Goal: Information Seeking & Learning: Learn about a topic

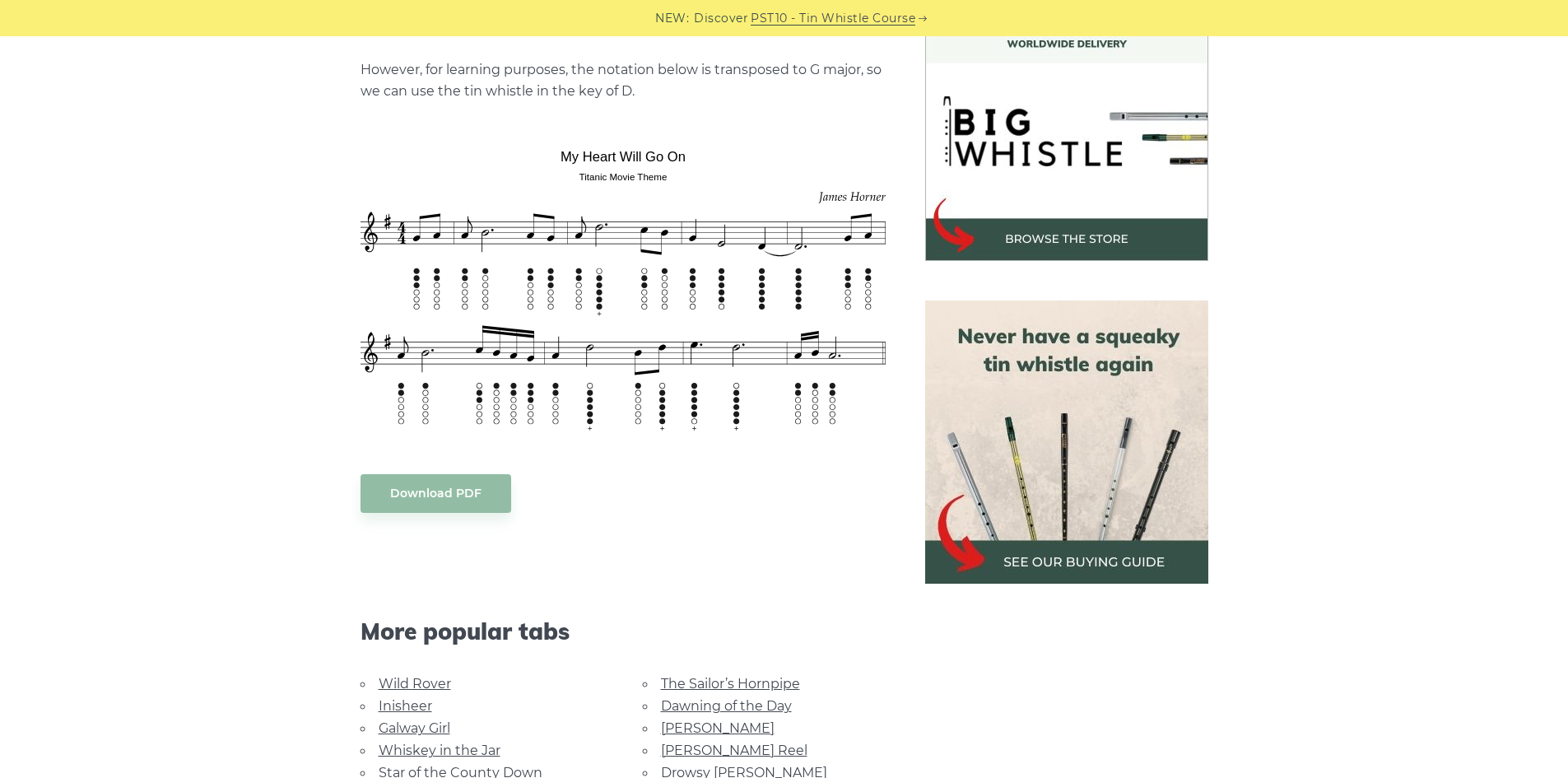
click at [576, 276] on body "NEW: Discover PST10 - Tin Whistle Course Lessons Fingering Charts Tabs & Notes …" at bounding box center [784, 761] width 1568 height 2511
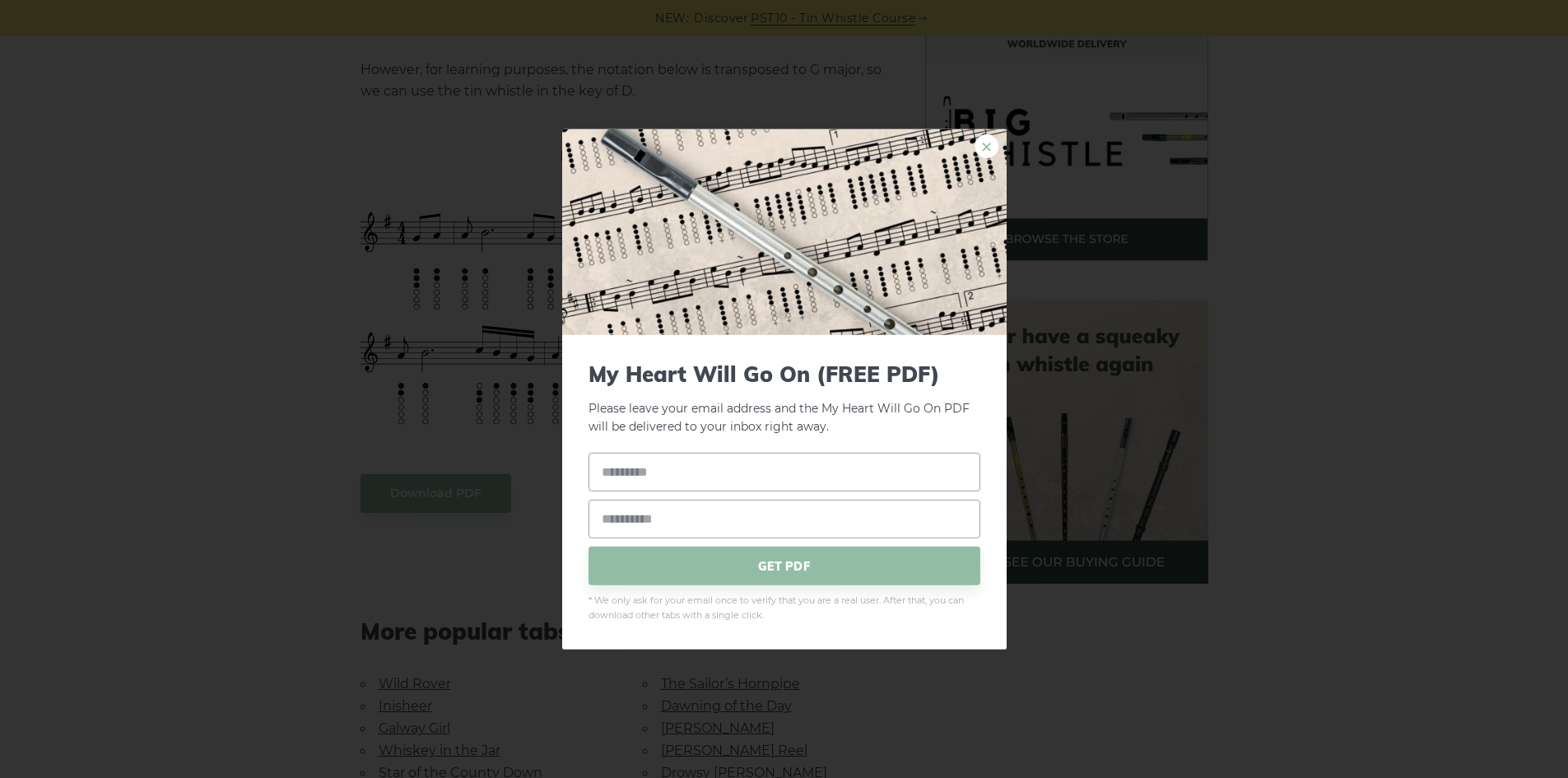
click at [989, 152] on link "×" at bounding box center [987, 146] width 25 height 25
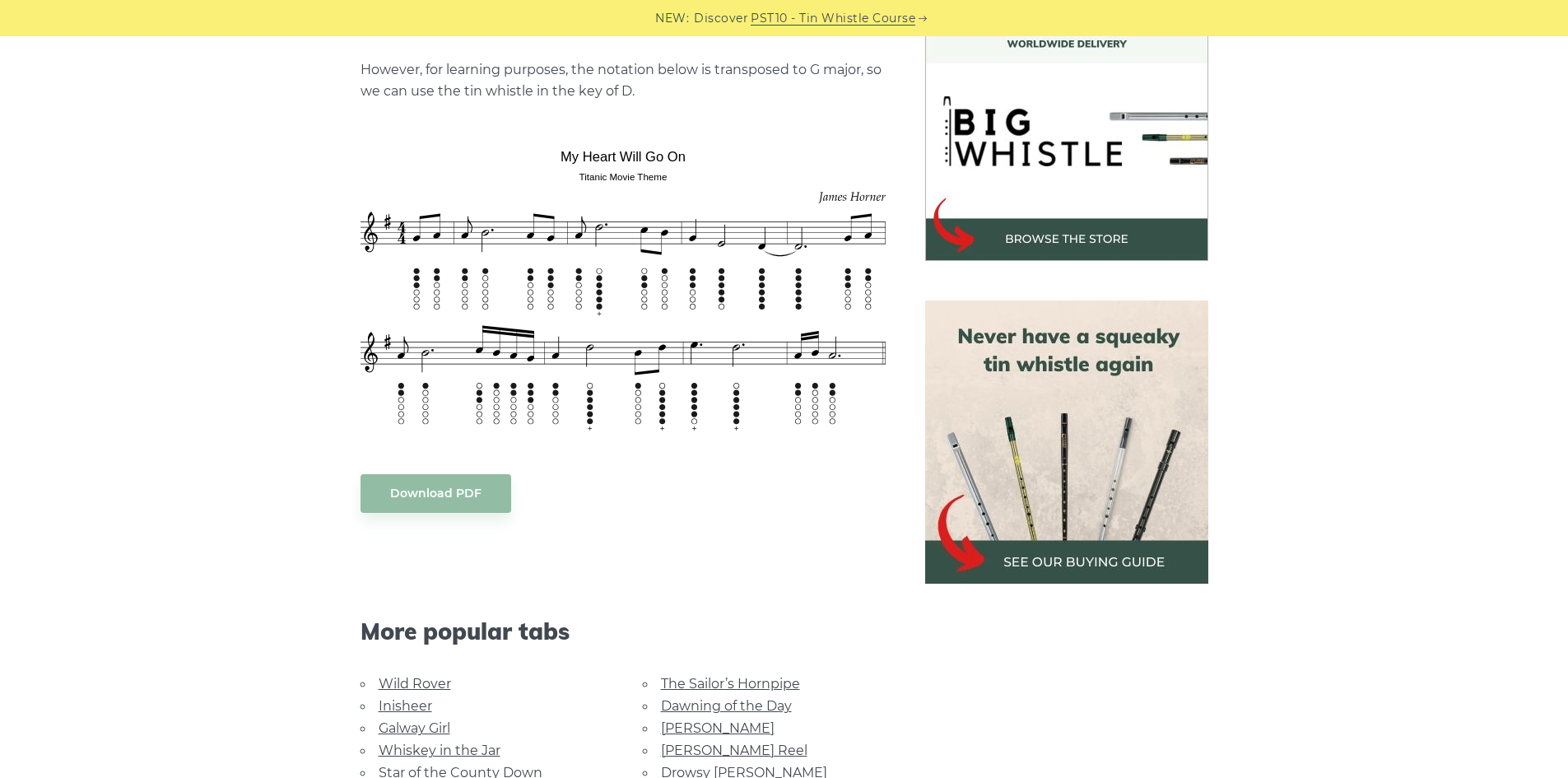
drag, startPoint x: 1196, startPoint y: 7, endPoint x: 326, endPoint y: 289, distance: 914.6
click at [326, 289] on div "Sheet music notes and tab to play the famous tin whistle intro for My Heart Wil…" at bounding box center [784, 517] width 968 height 1080
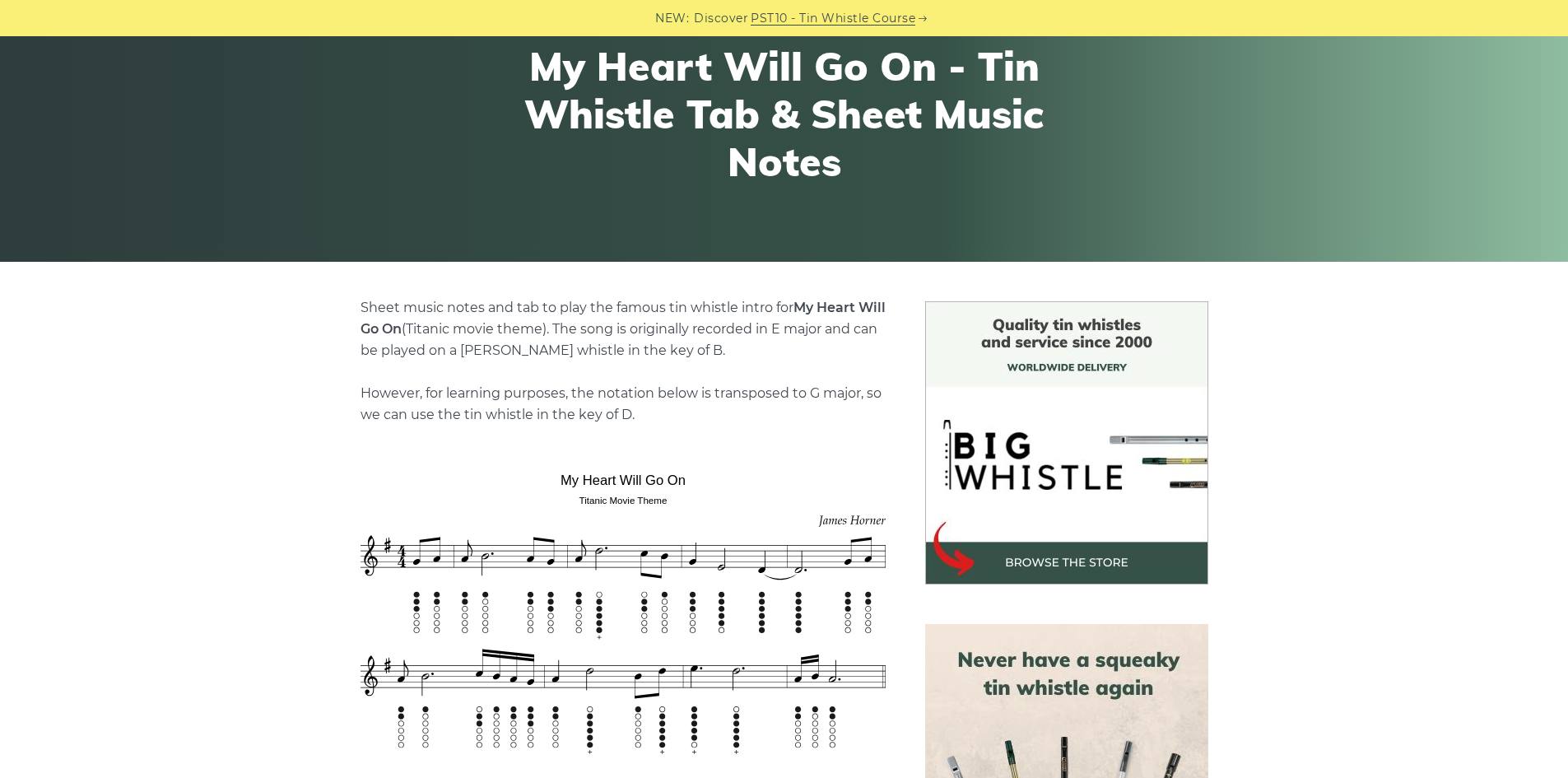
scroll to position [82, 0]
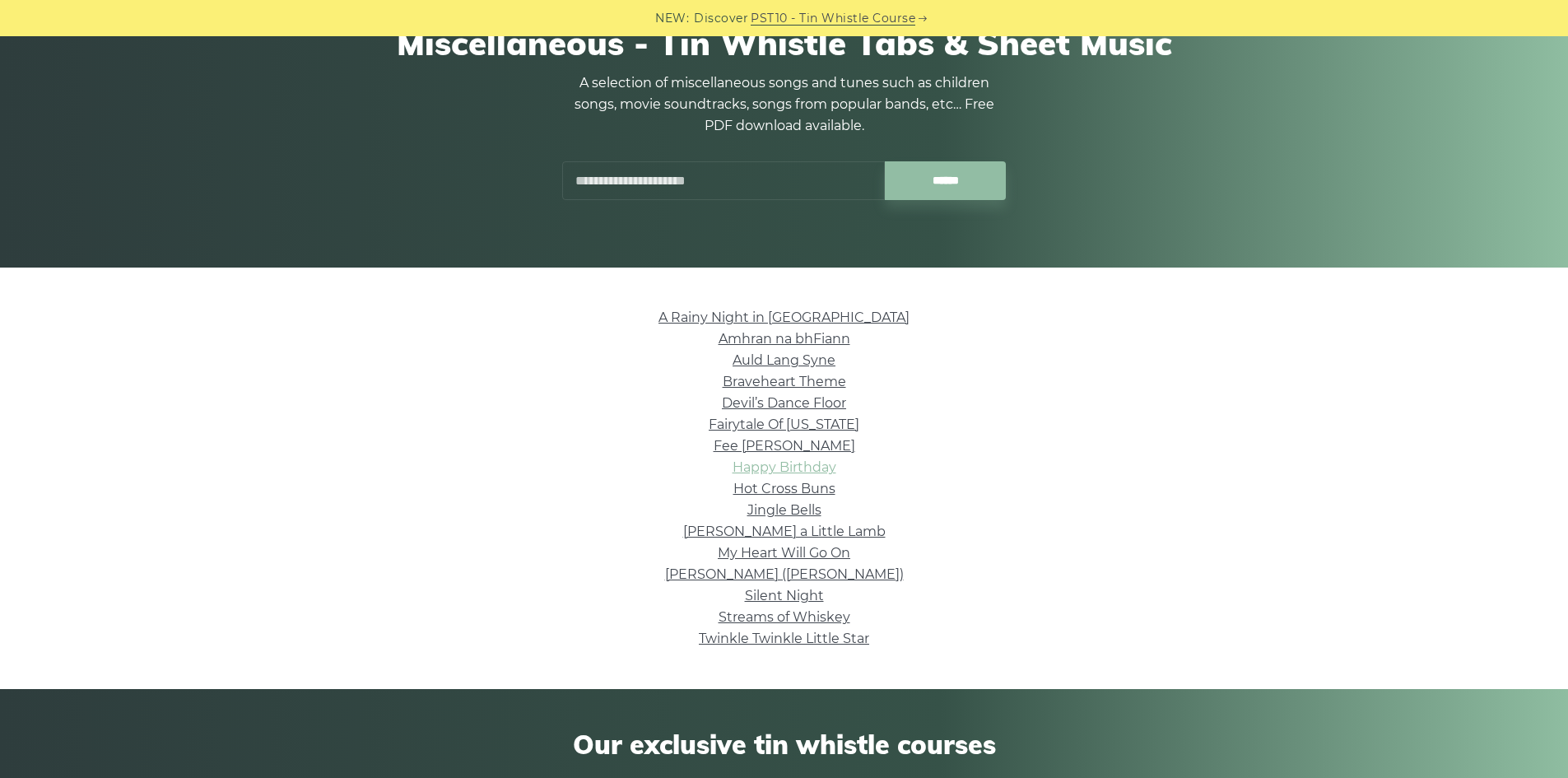
click at [793, 464] on link "Happy Birthday" at bounding box center [784, 466] width 104 height 16
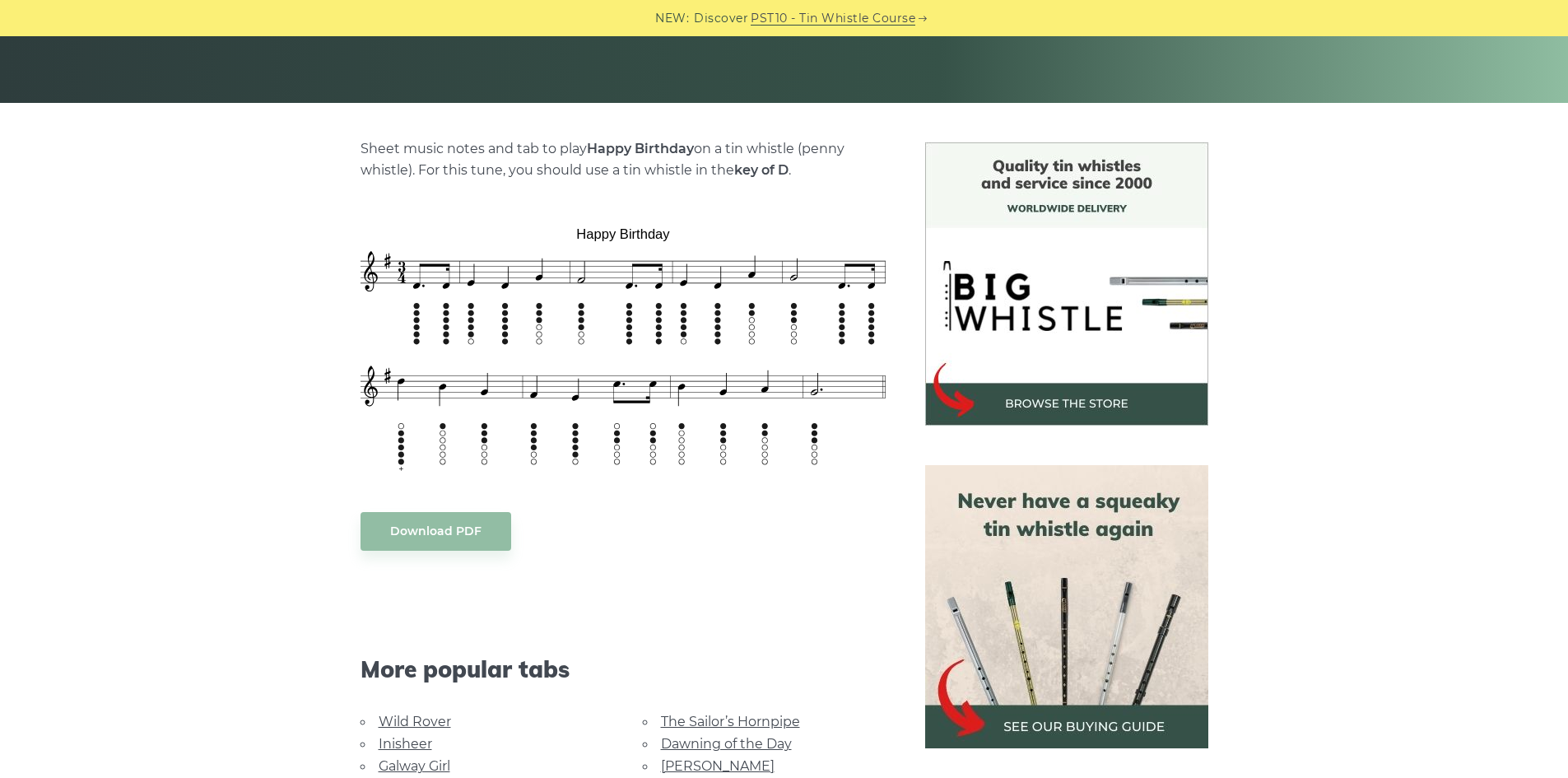
scroll to position [247, 0]
